Goal: Feedback & Contribution: Leave review/rating

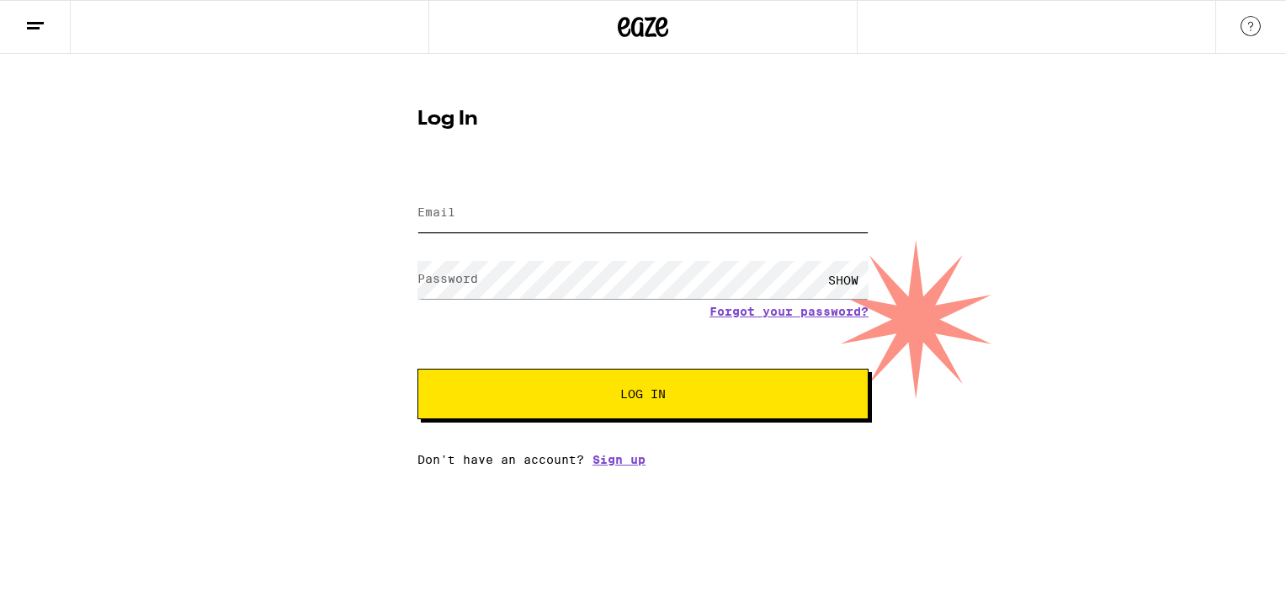
click at [562, 197] on input "Email" at bounding box center [642, 213] width 451 height 38
type input "[EMAIL_ADDRESS][DOMAIN_NAME]"
click at [611, 378] on button "Log In" at bounding box center [642, 394] width 451 height 50
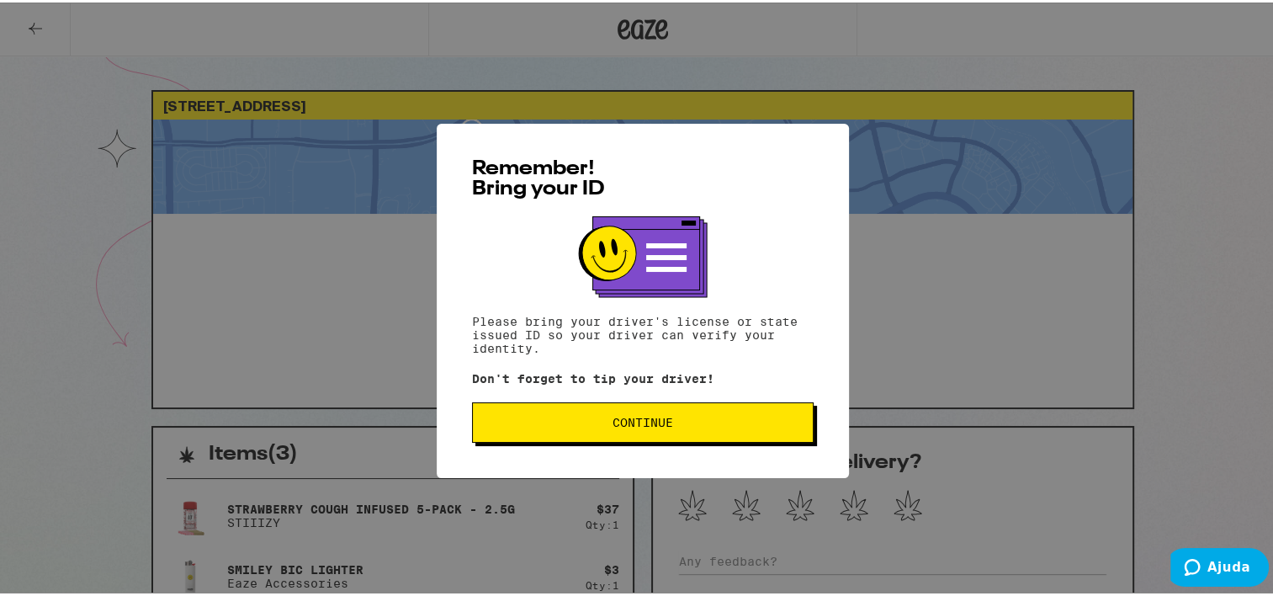
click at [716, 413] on button "Continue" at bounding box center [643, 420] width 342 height 40
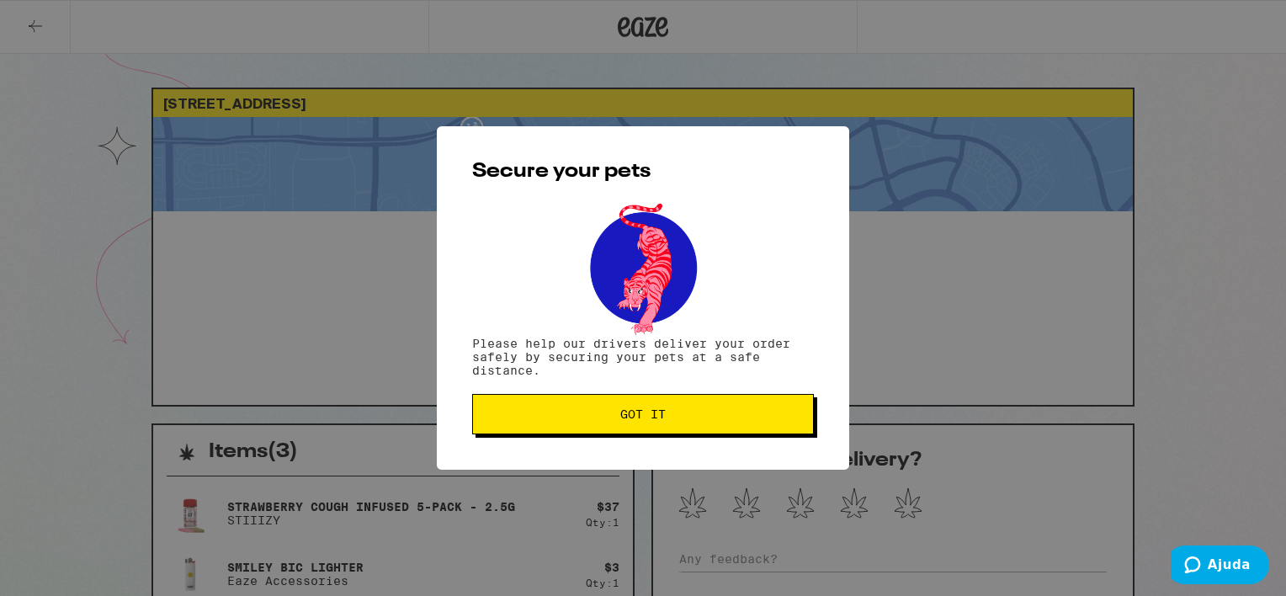
click at [711, 411] on span "Got it" at bounding box center [642, 414] width 313 height 12
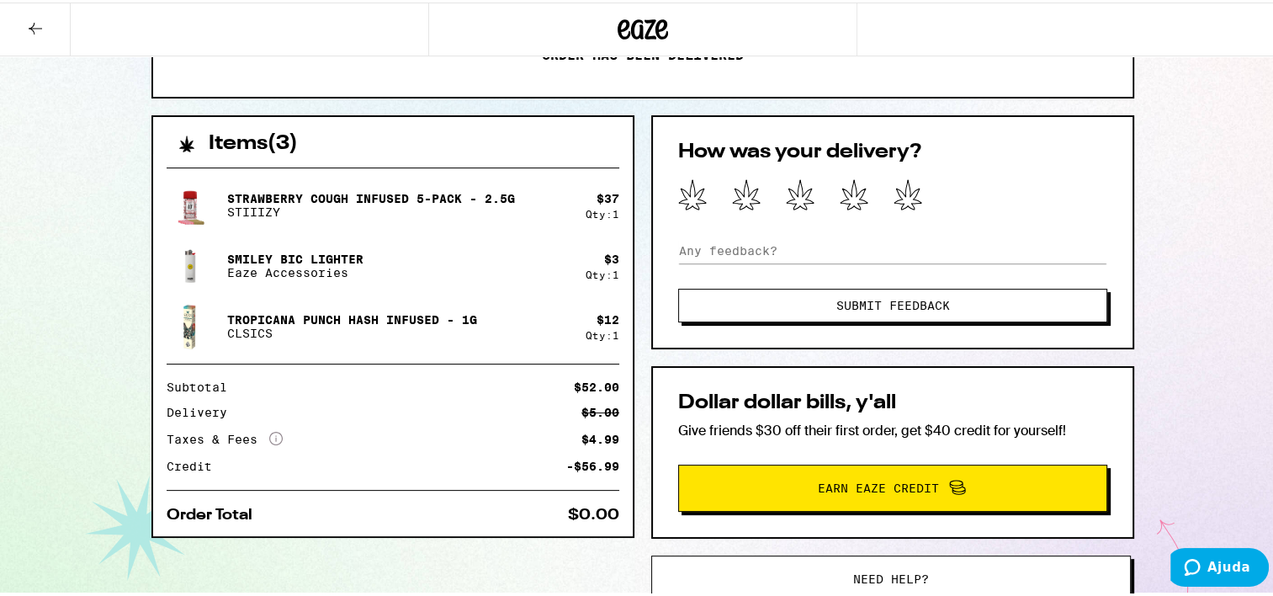
scroll to position [318, 0]
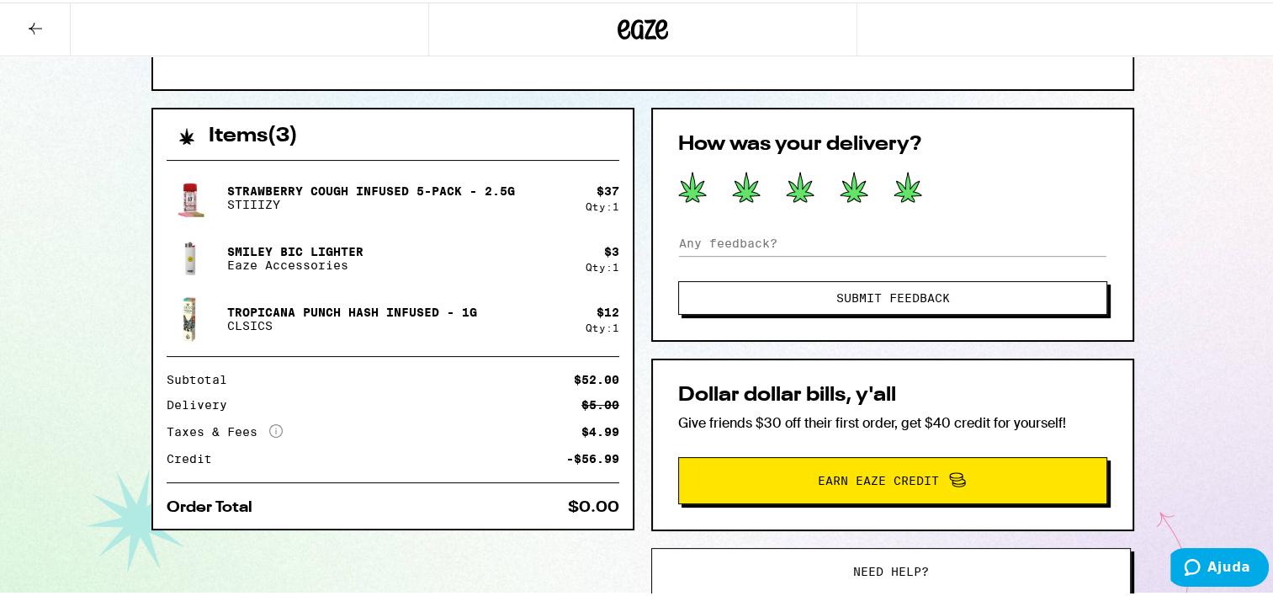
click at [904, 185] on icon at bounding box center [907, 184] width 27 height 29
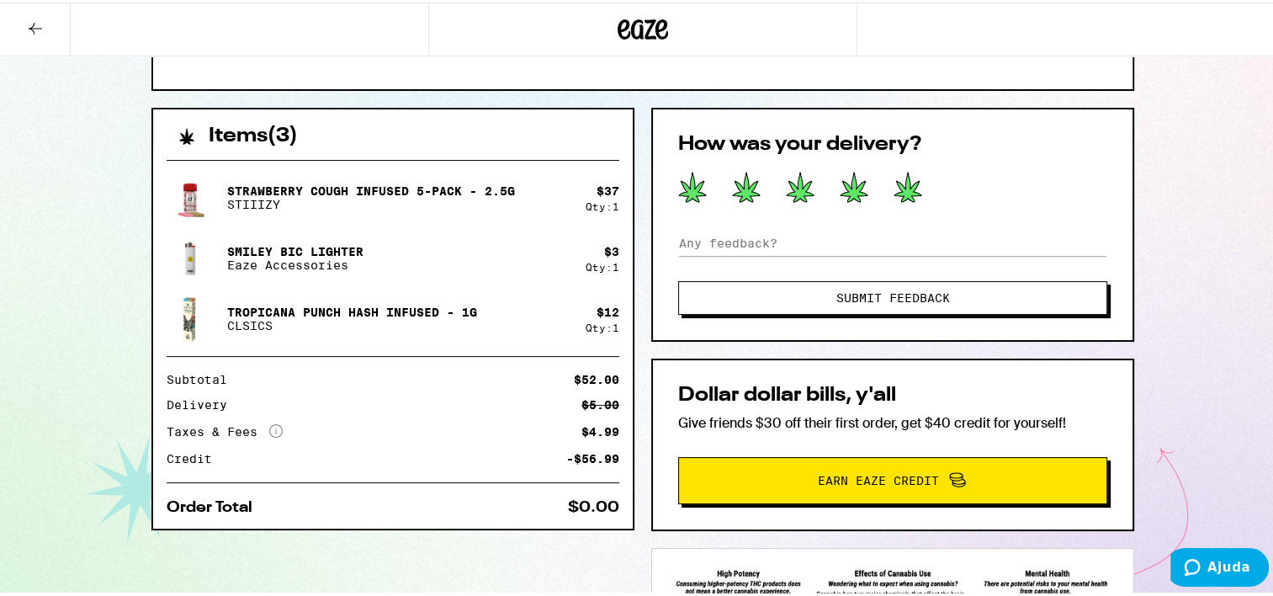
click at [936, 302] on button "Submit Feedback" at bounding box center [892, 296] width 429 height 34
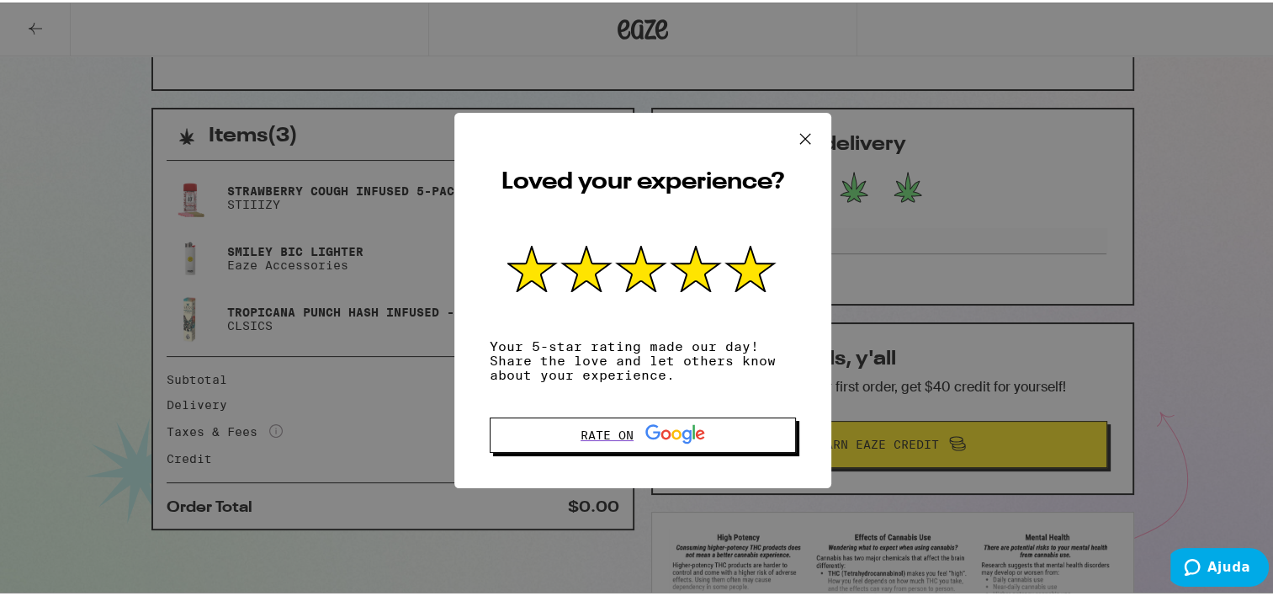
click at [804, 141] on icon at bounding box center [805, 136] width 25 height 25
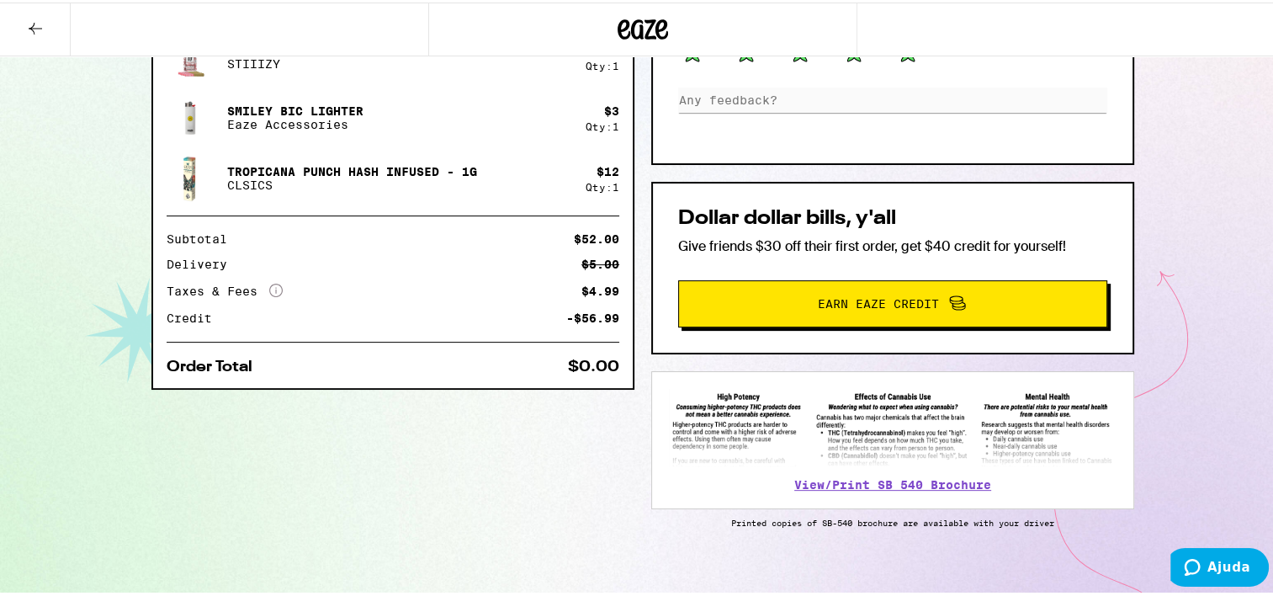
scroll to position [460, 0]
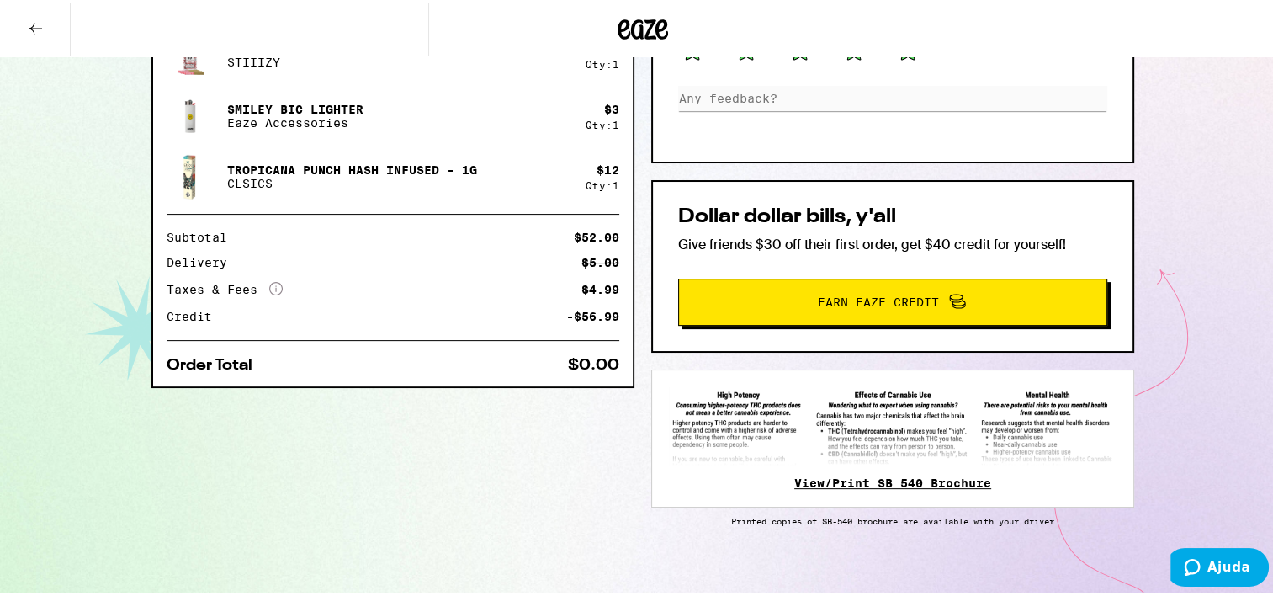
click at [861, 485] on link "View/Print SB 540 Brochure" at bounding box center [892, 480] width 197 height 13
